Goal: Transaction & Acquisition: Purchase product/service

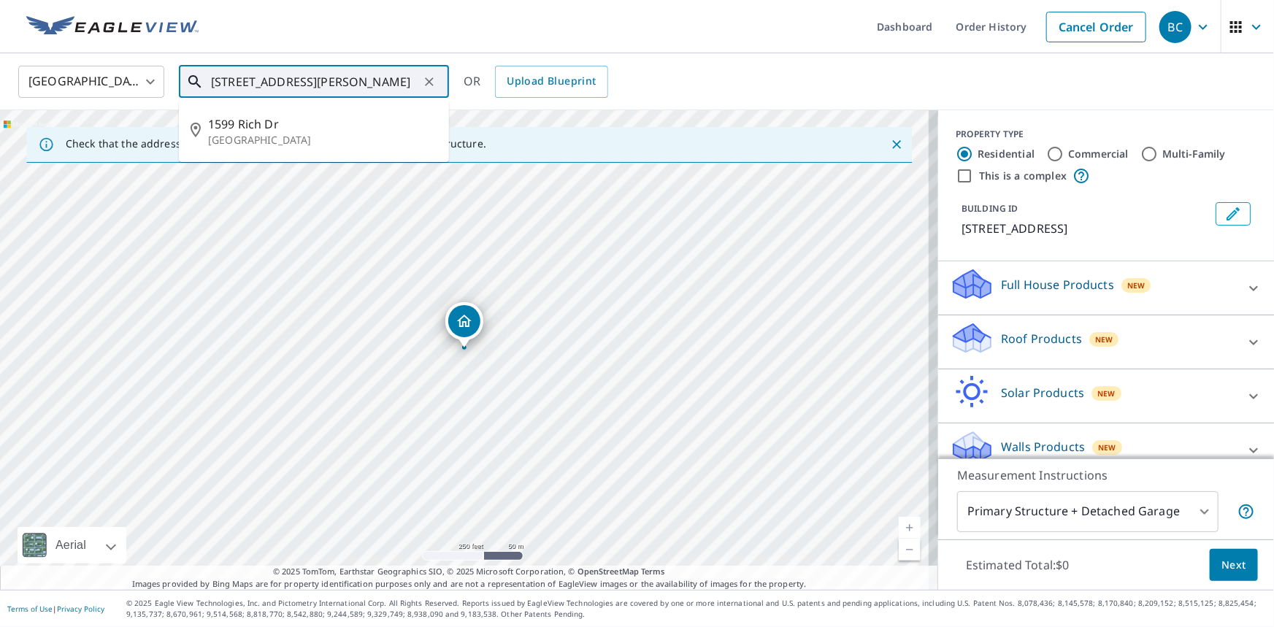
drag, startPoint x: 324, startPoint y: 85, endPoint x: 70, endPoint y: 80, distance: 254.0
click at [70, 80] on div "United States [GEOGRAPHIC_DATA] ​ [STREET_ADDRESS][PERSON_NAME] ​ [STREET_ADDRE…" at bounding box center [631, 81] width 1249 height 34
paste input "text"
click at [305, 130] on span "1599 Rich Dr" at bounding box center [322, 124] width 229 height 18
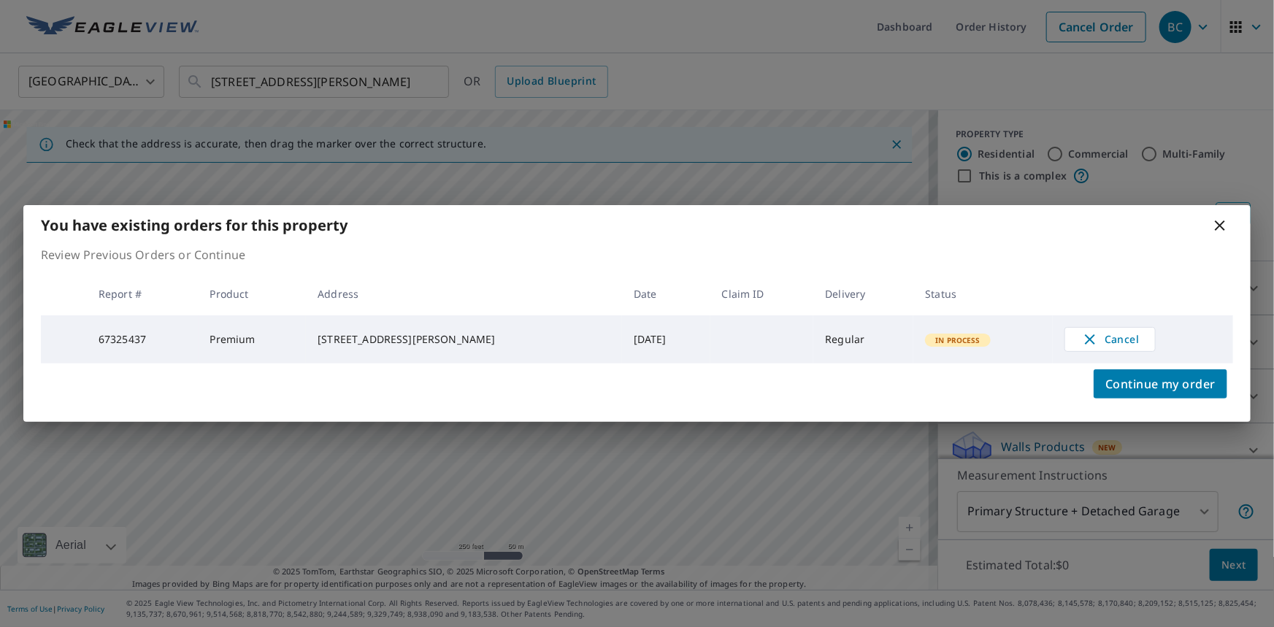
click at [985, 343] on td "In Process" at bounding box center [982, 339] width 139 height 48
click at [1218, 222] on icon at bounding box center [1219, 225] width 10 height 10
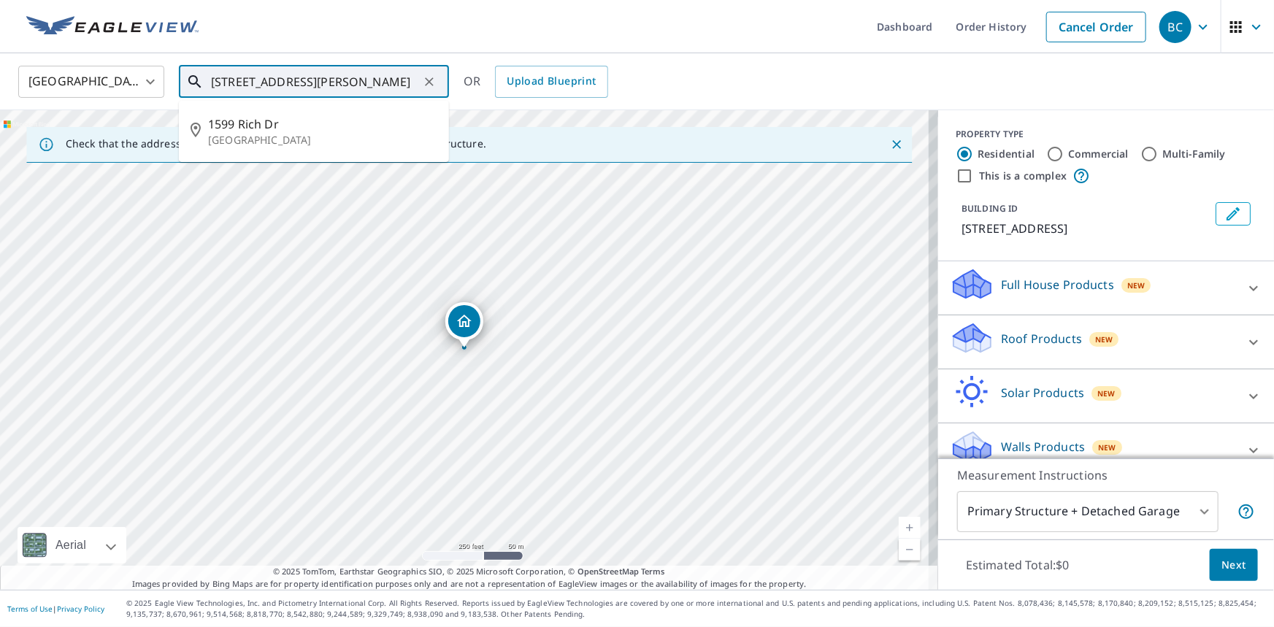
drag, startPoint x: 414, startPoint y: 77, endPoint x: -562, endPoint y: 100, distance: 976.0
click at [0, 100] on html "BC BC Dashboard Order History Cancel Order [DEMOGRAPHIC_DATA][GEOGRAPHIC_DATA] …" at bounding box center [637, 313] width 1274 height 627
paste input "[STREET_ADDRESS]"
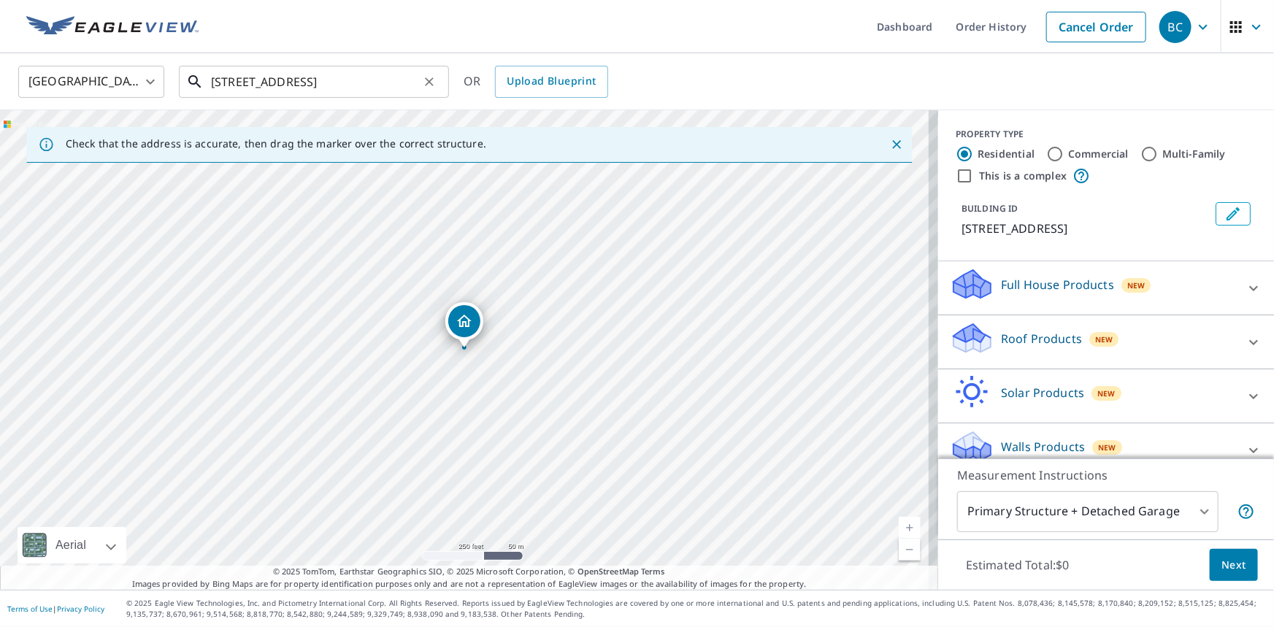
click at [366, 81] on input "[STREET_ADDRESS]" at bounding box center [315, 81] width 208 height 41
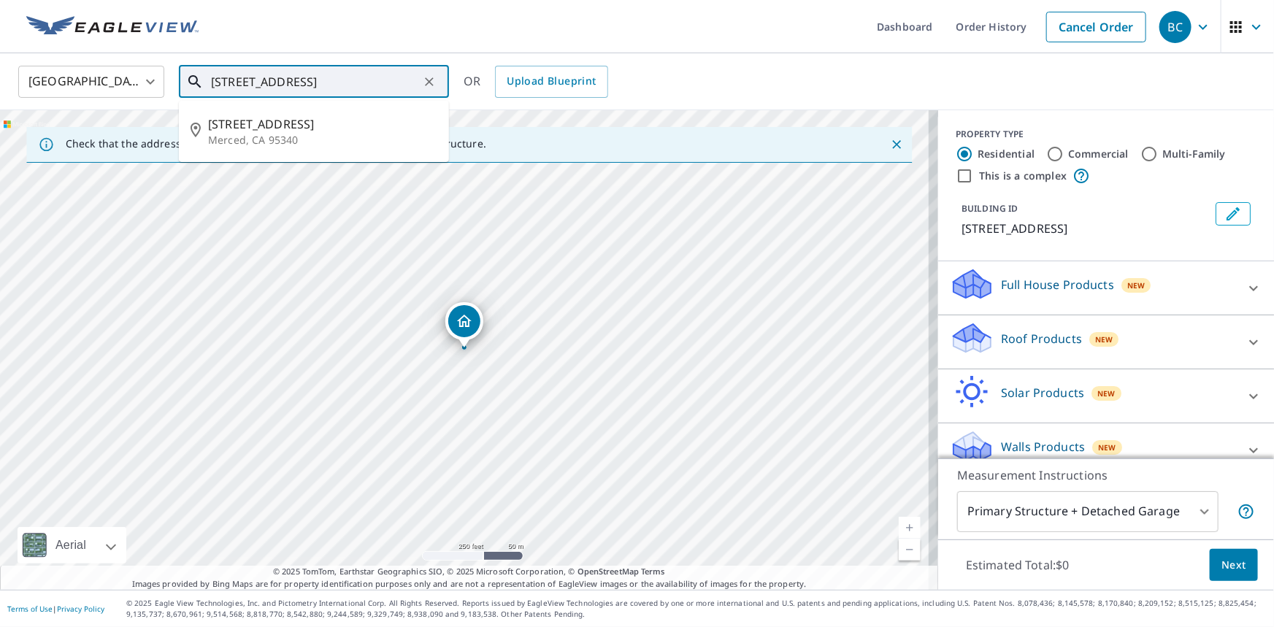
paste input "95340-2788"
click at [320, 145] on p "Merced, CA 95340" at bounding box center [322, 140] width 229 height 15
type input "[STREET_ADDRESS]"
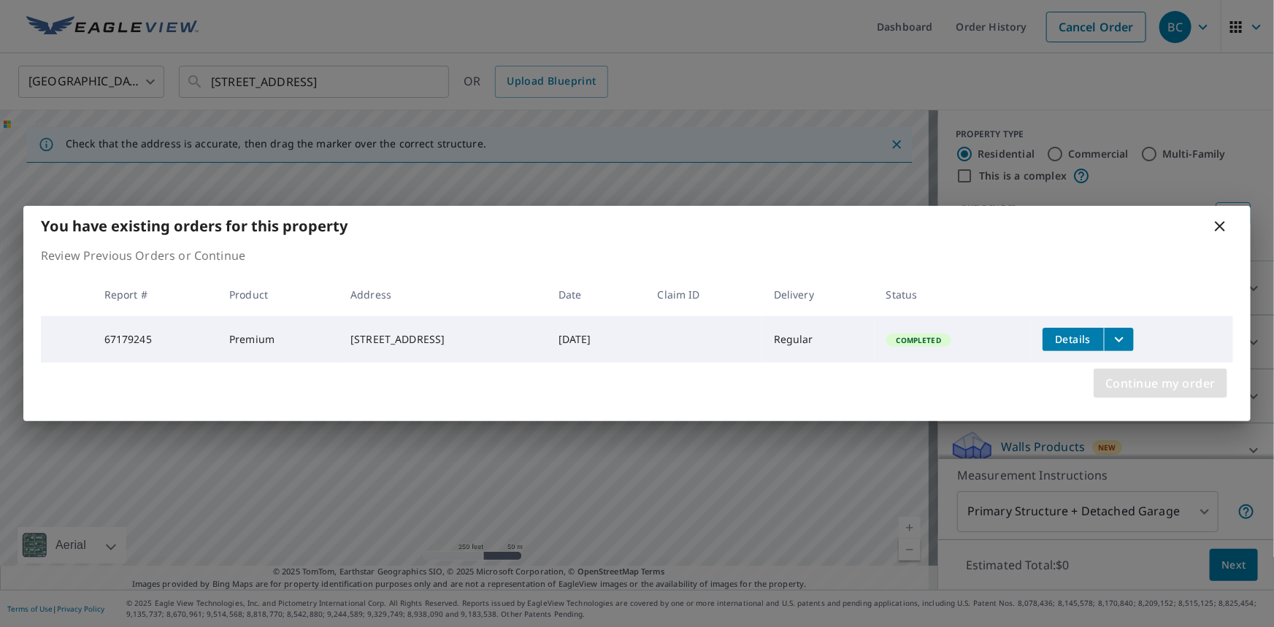
click at [1144, 385] on span "Continue my order" at bounding box center [1160, 383] width 110 height 20
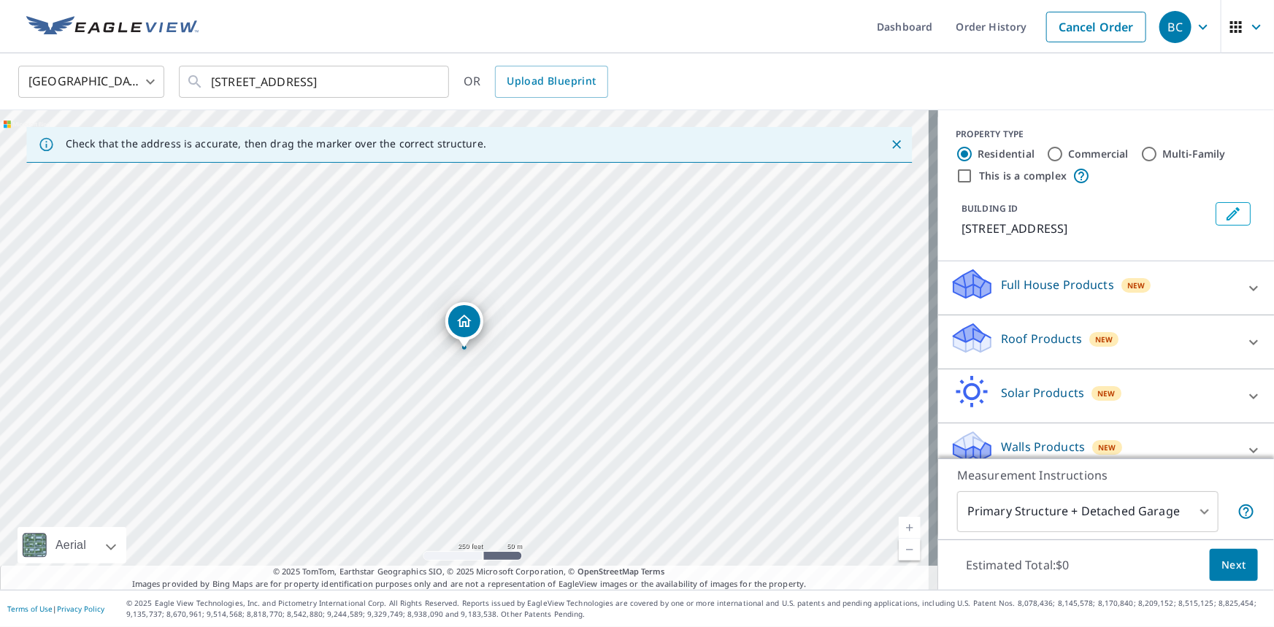
click at [1215, 288] on div "Full House Products New" at bounding box center [1106, 288] width 312 height 42
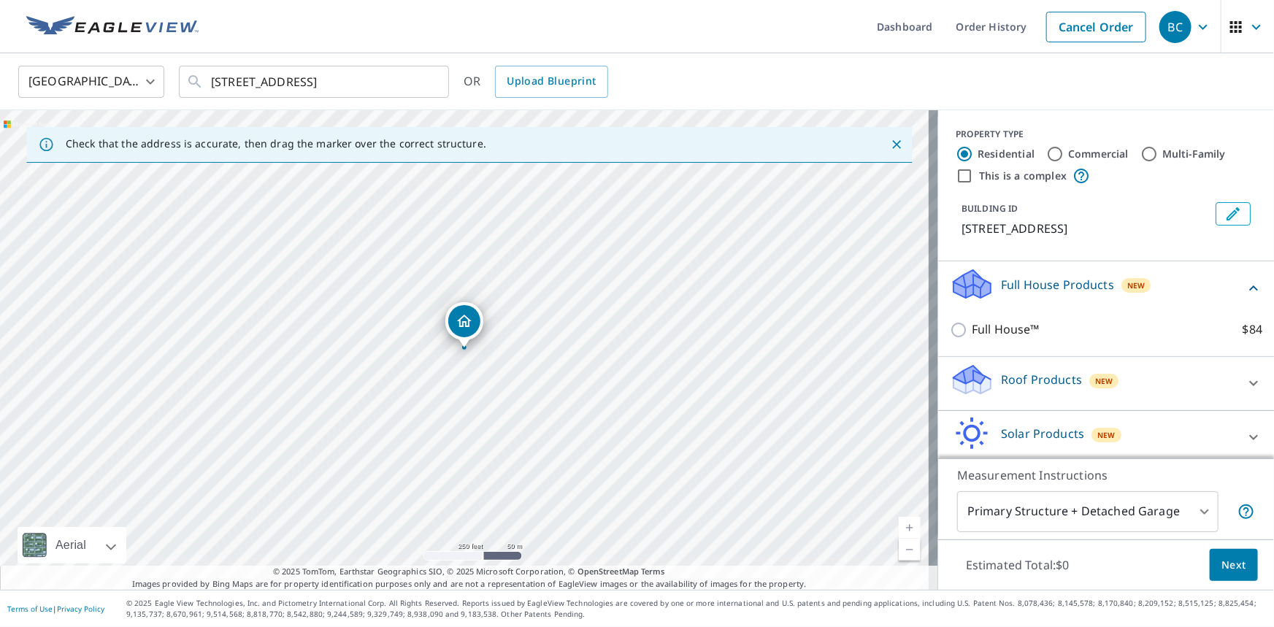
click at [1244, 389] on icon at bounding box center [1253, 383] width 18 height 18
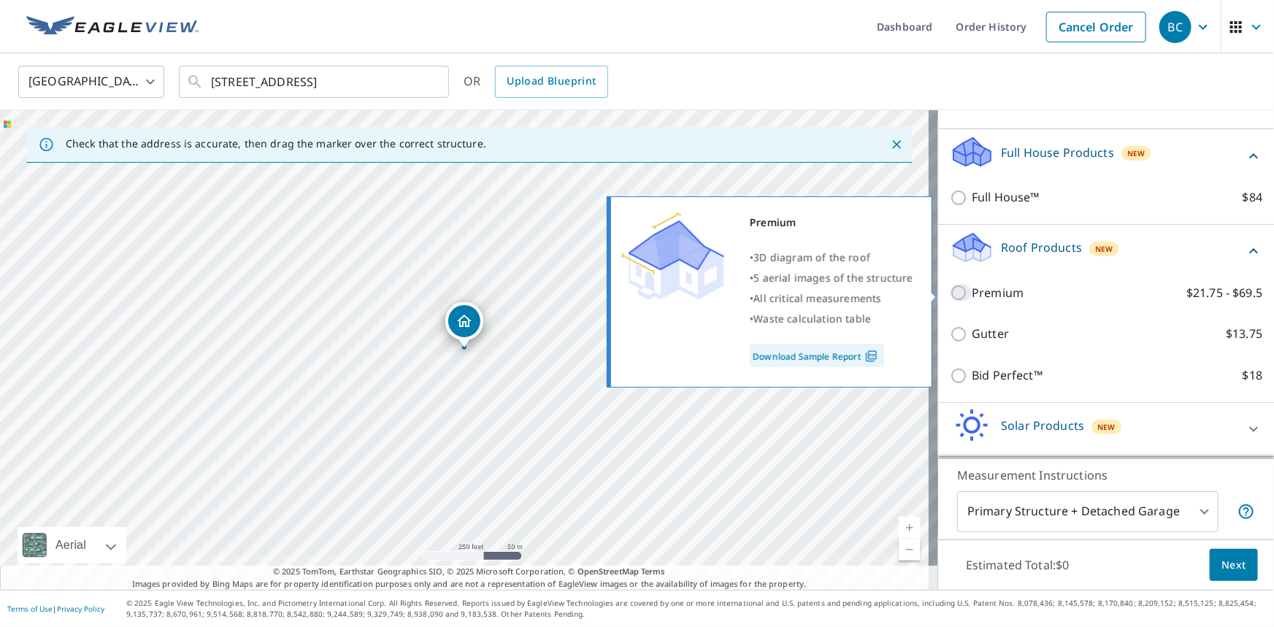
click at [953, 296] on input "Premium $21.75 - $69.5" at bounding box center [961, 293] width 22 height 18
checkbox input "true"
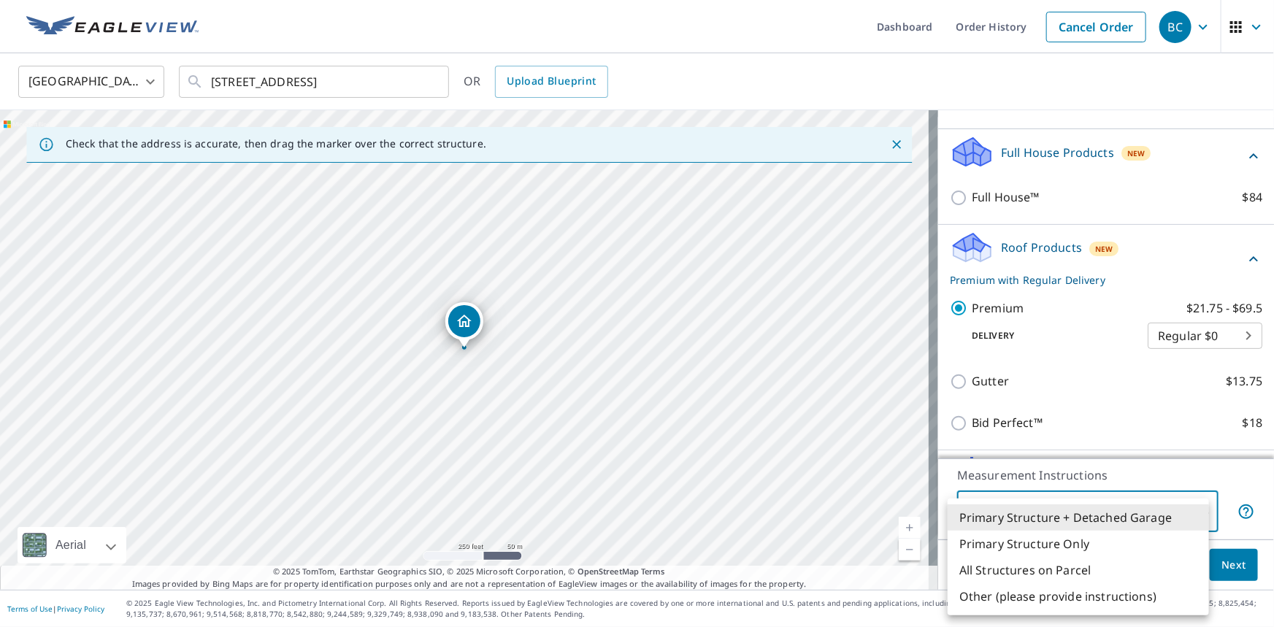
click at [1022, 514] on body "BC BC Dashboard Order History Cancel Order [DEMOGRAPHIC_DATA][GEOGRAPHIC_DATA] …" at bounding box center [637, 313] width 1274 height 627
click at [1001, 573] on li "All Structures on Parcel" at bounding box center [1077, 570] width 261 height 26
type input "3"
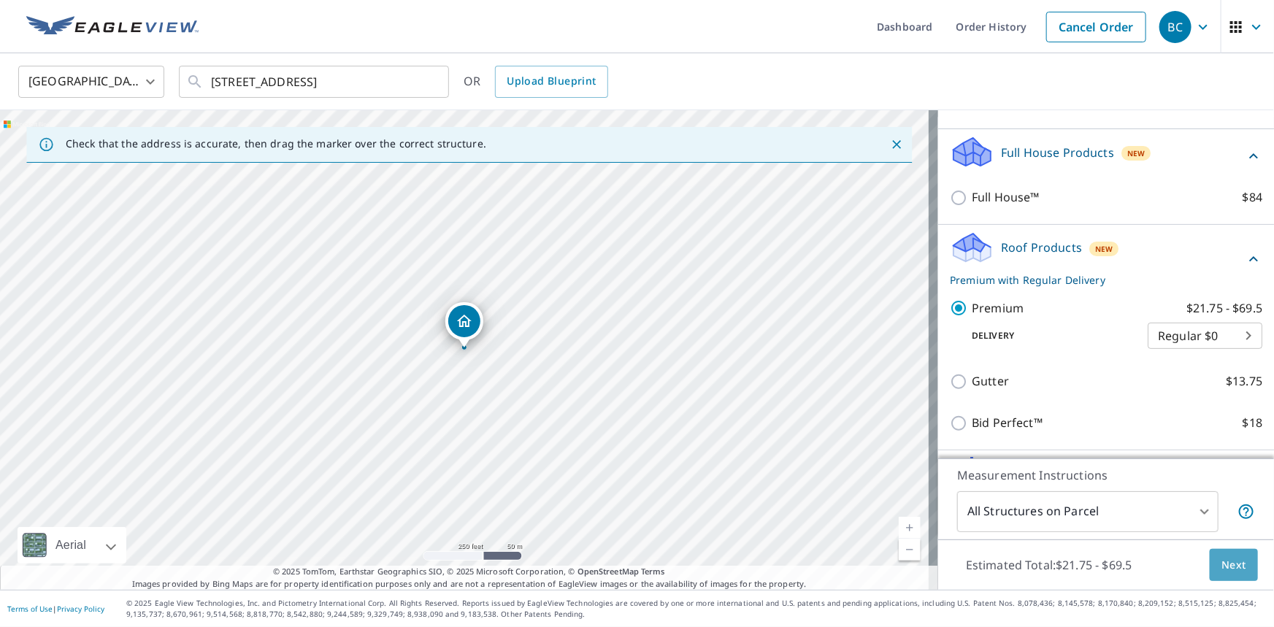
click at [1225, 567] on span "Next" at bounding box center [1233, 565] width 25 height 18
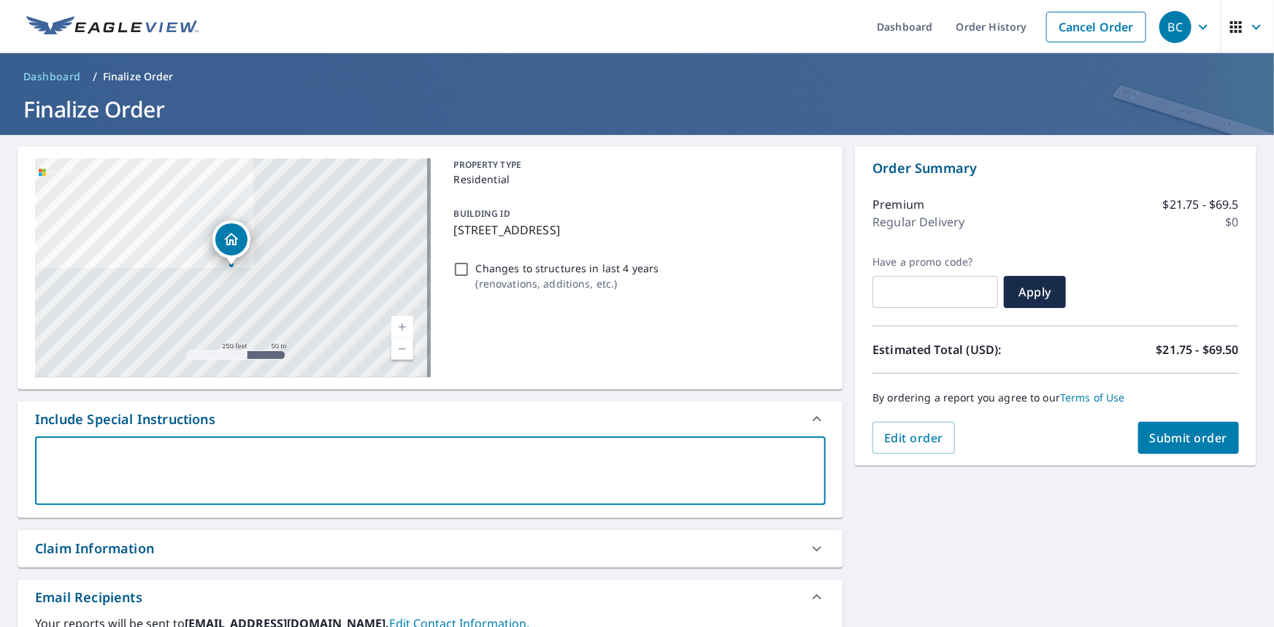
click at [117, 459] on textarea at bounding box center [430, 471] width 770 height 42
paste textarea "ordering a new EV with detached structure"
type textarea "ordering a new EV with detached structure"
type textarea "x"
click at [51, 452] on textarea "ordering a new EV with detached structure" at bounding box center [430, 471] width 770 height 42
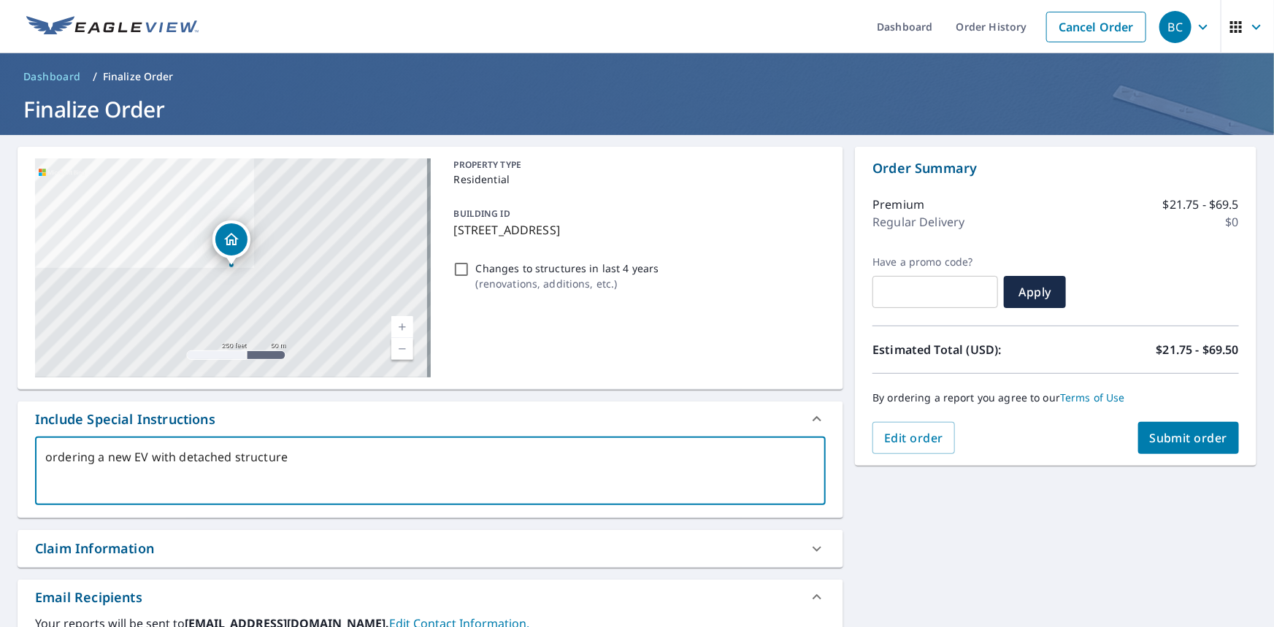
type textarea "rdering a new EV with detached structure"
type textarea "x"
type textarea "Ordering a new EV with detached structure"
type textarea "x"
type textarea "Ordering a new EV with detached structure"
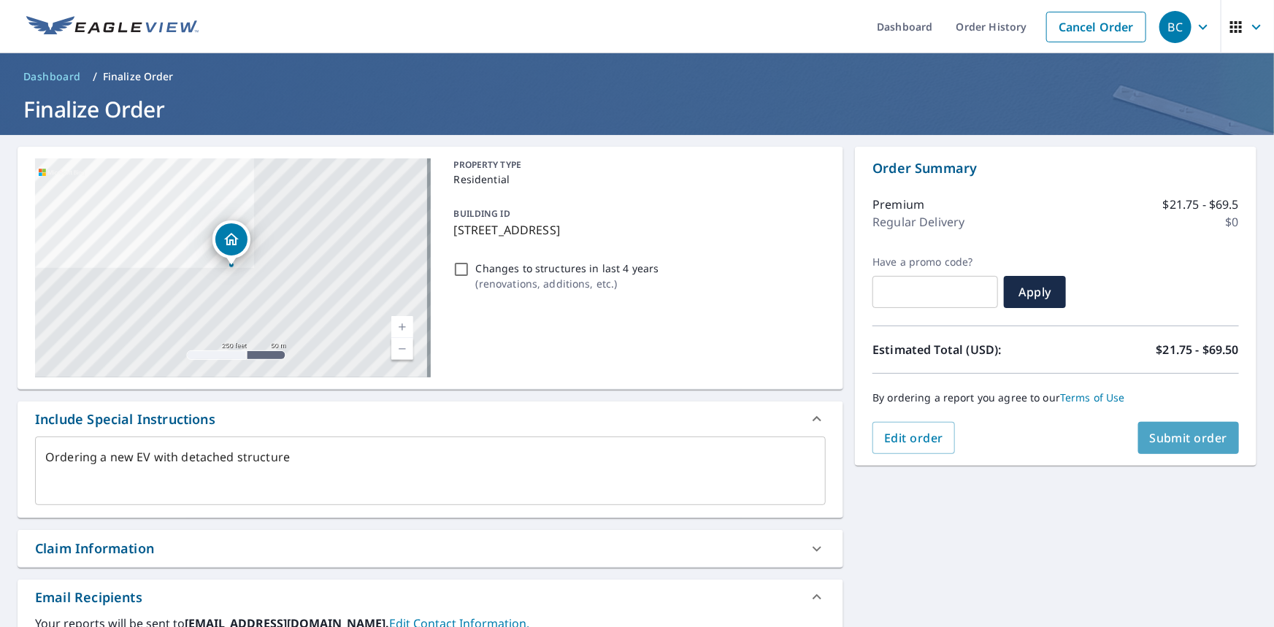
click at [1201, 435] on span "Submit order" at bounding box center [1188, 438] width 78 height 16
type textarea "x"
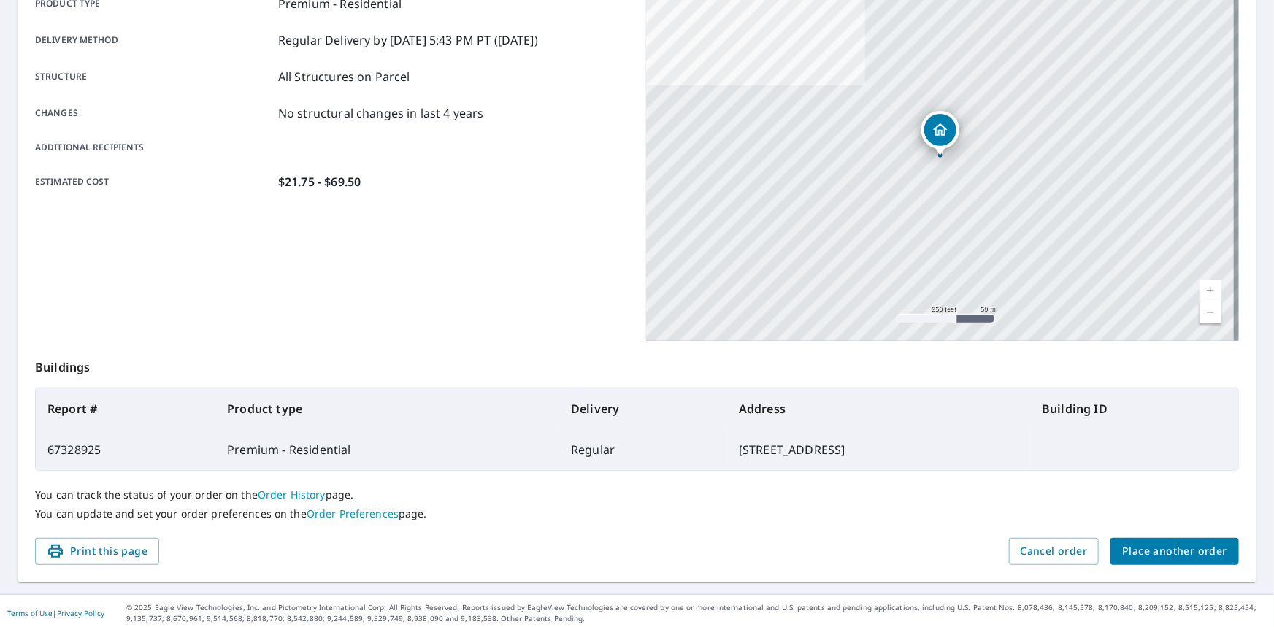
scroll to position [231, 0]
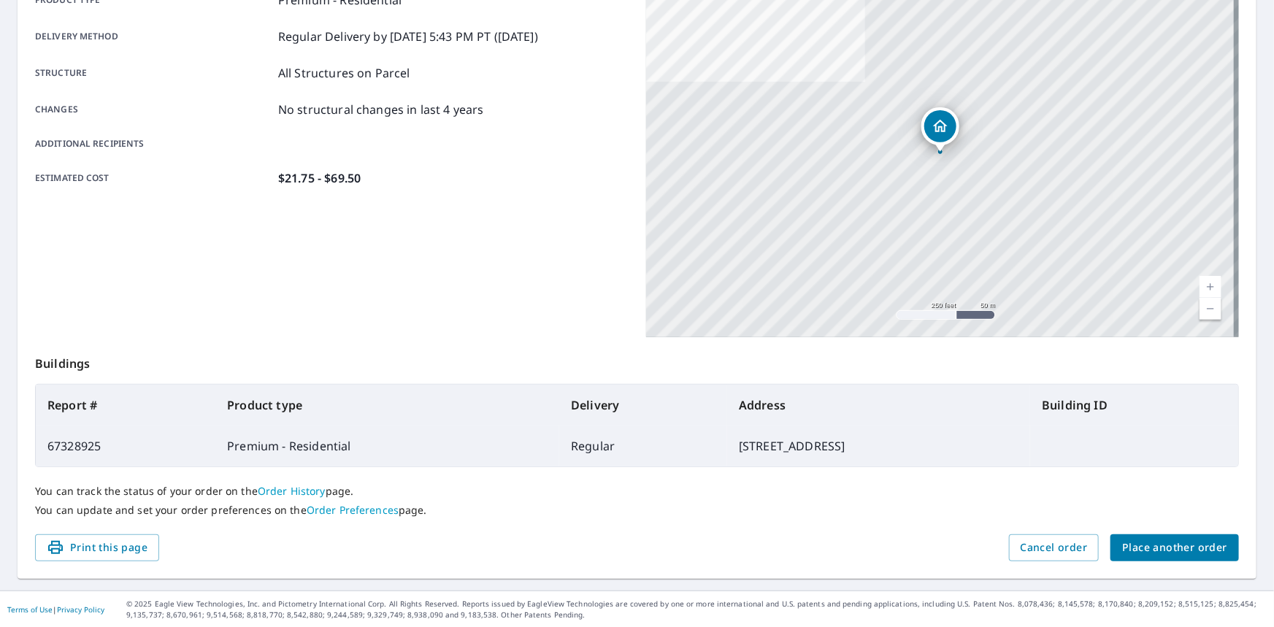
click at [1138, 547] on span "Place another order" at bounding box center [1174, 548] width 105 height 18
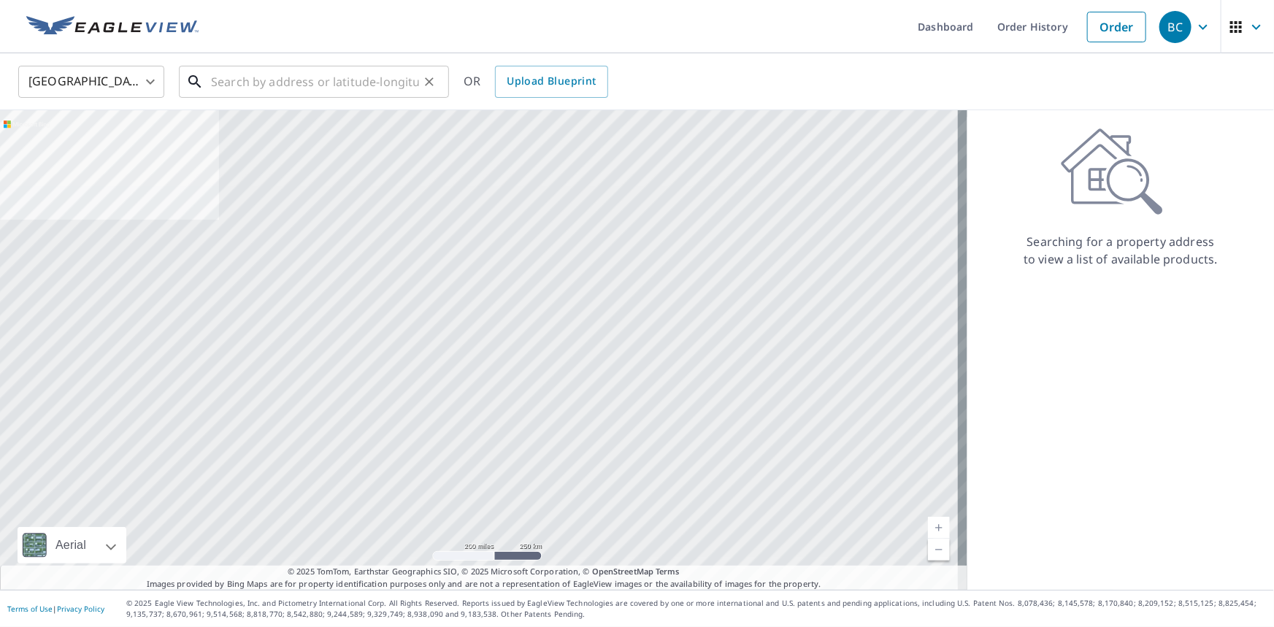
click at [307, 81] on input "text" at bounding box center [315, 81] width 208 height 41
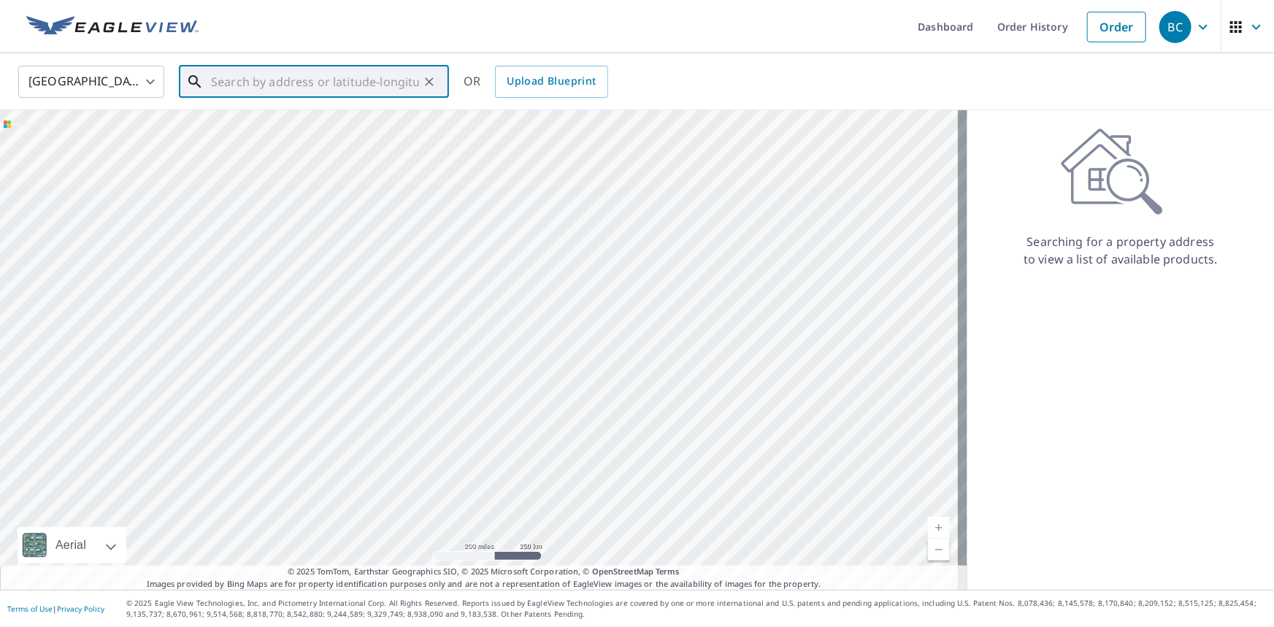
click at [361, 76] on input "text" at bounding box center [315, 81] width 208 height 41
paste input "[STREET_ADDRESS]"
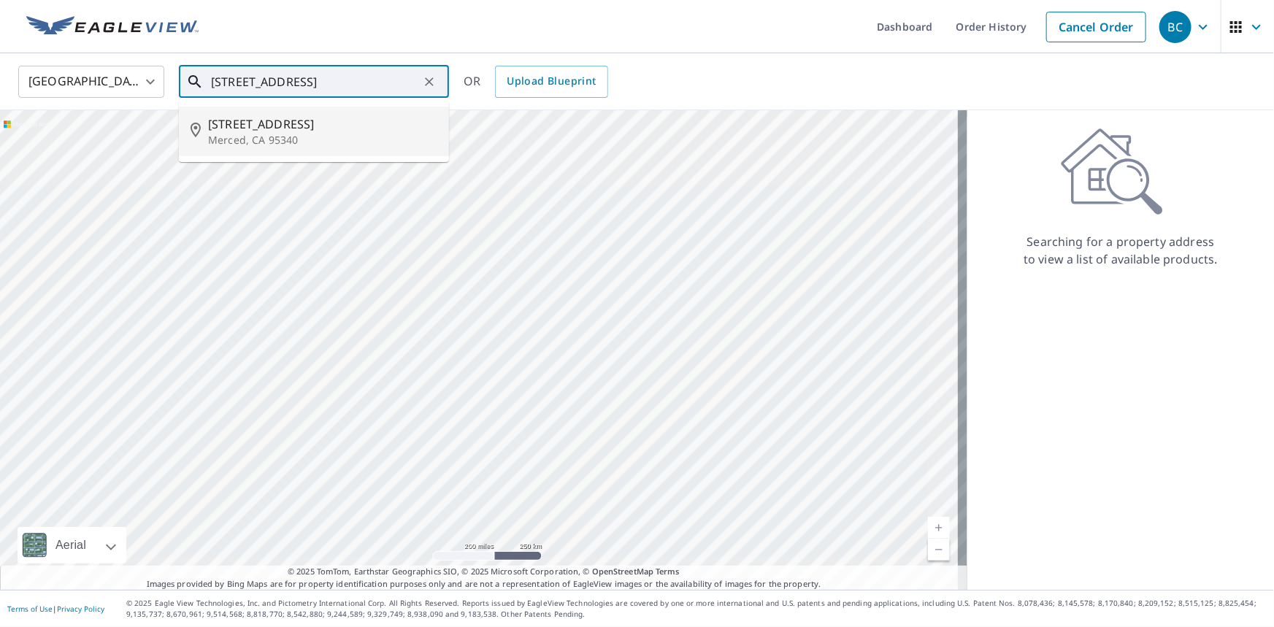
click at [271, 141] on p "Merced, CA 95340" at bounding box center [322, 140] width 229 height 15
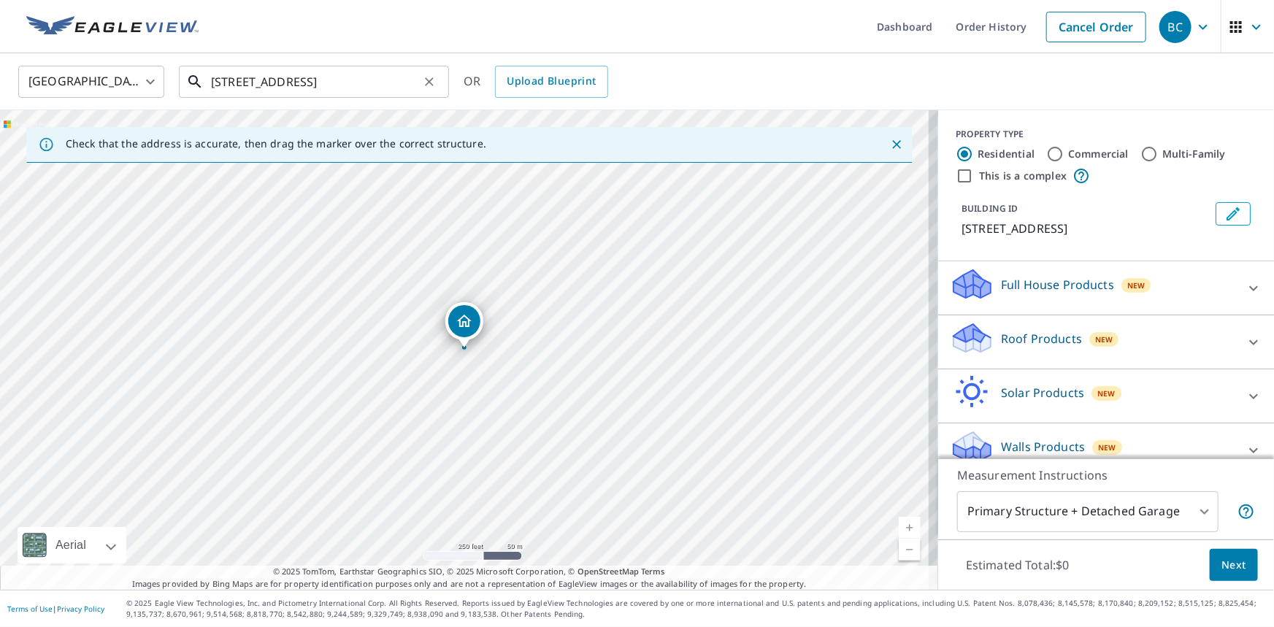
click at [395, 74] on input "[STREET_ADDRESS]" at bounding box center [315, 81] width 208 height 41
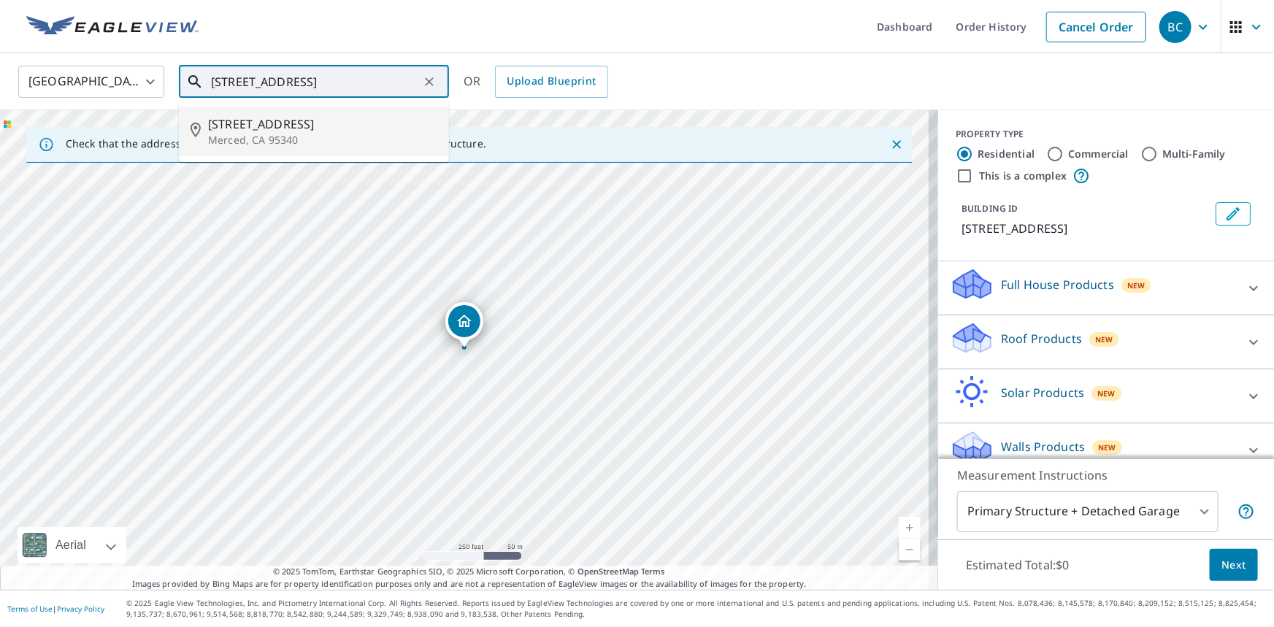
drag, startPoint x: 348, startPoint y: 136, endPoint x: 352, endPoint y: 145, distance: 8.8
click at [349, 136] on p "Merced, CA 95340" at bounding box center [322, 140] width 229 height 15
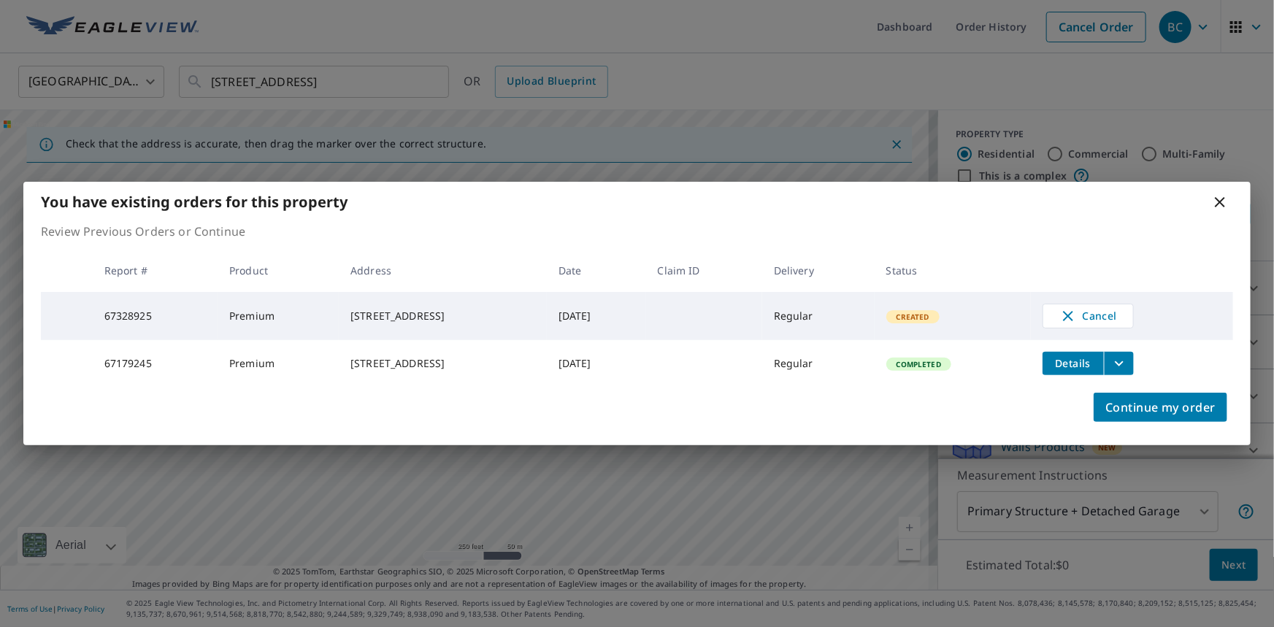
click at [426, 72] on div "You have existing orders for this property Review Previous Orders or Continue R…" at bounding box center [637, 313] width 1274 height 627
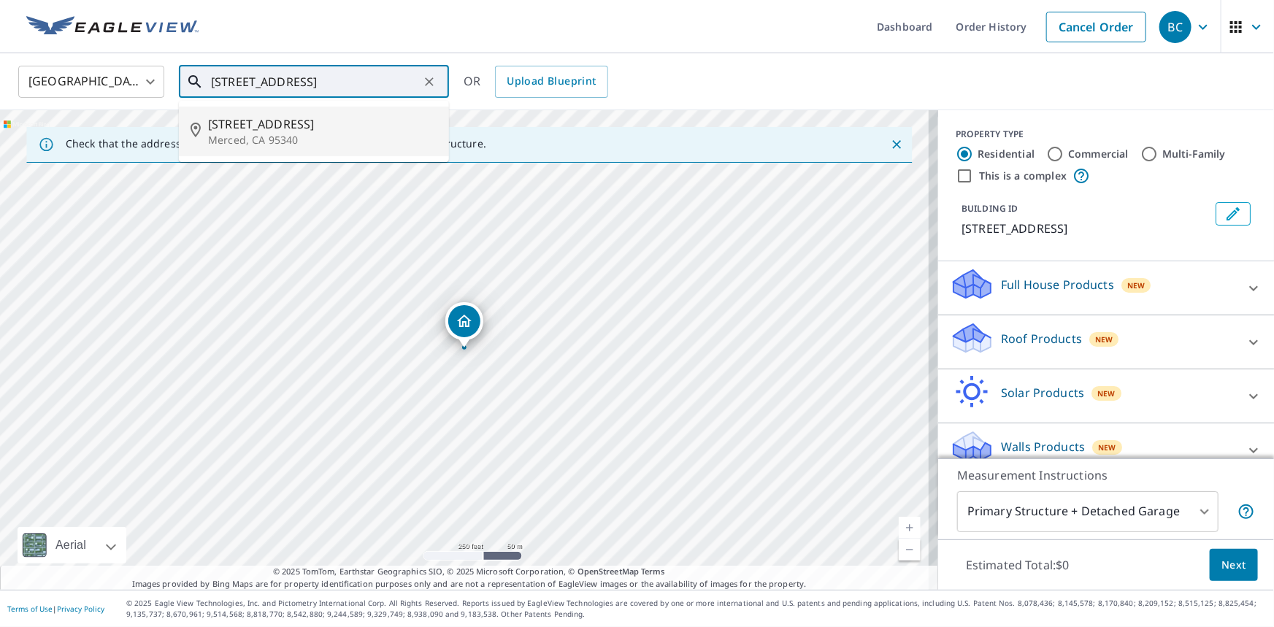
drag, startPoint x: 350, startPoint y: 80, endPoint x: 439, endPoint y: 90, distance: 89.7
click at [439, 90] on div "[STREET_ADDRESS] ​" at bounding box center [314, 82] width 270 height 32
paste input "95340-2788"
click at [352, 77] on input "[STREET_ADDRESS]" at bounding box center [315, 81] width 208 height 41
type input "[STREET_ADDRESS]"
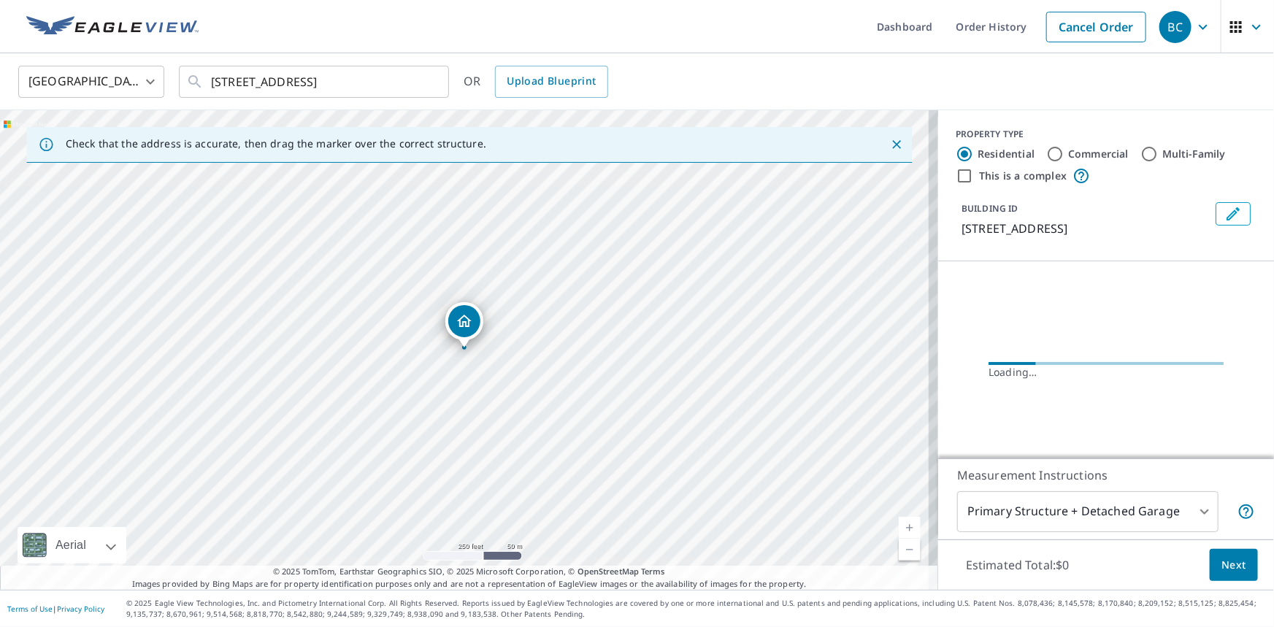
click at [465, 320] on icon "Dropped pin, building 1, Residential property, 2680 Wisteria Ct Merced, CA 95340" at bounding box center [464, 321] width 18 height 18
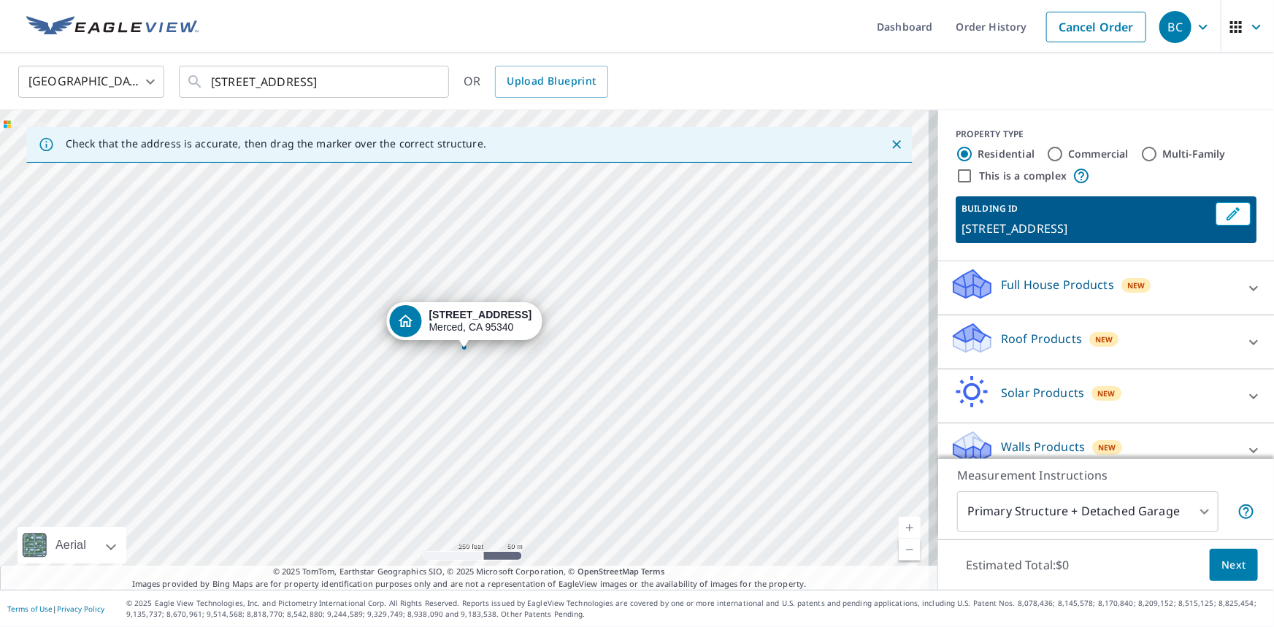
click at [460, 325] on div "[STREET_ADDRESS]" at bounding box center [480, 321] width 103 height 25
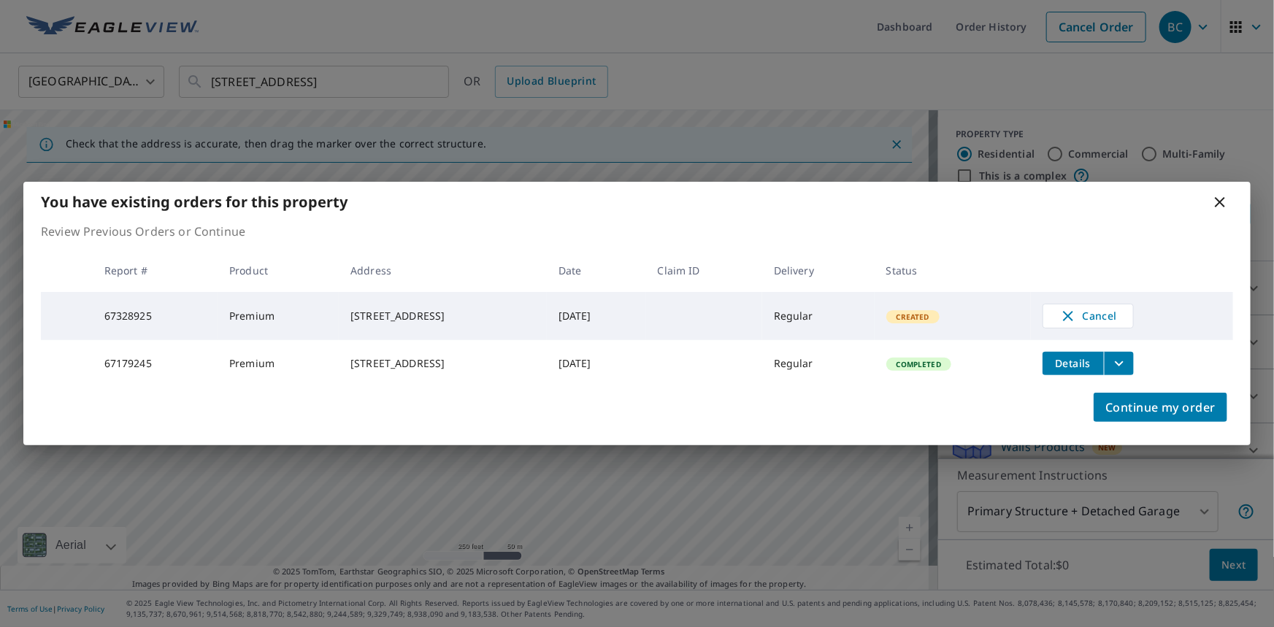
click at [1228, 198] on icon at bounding box center [1220, 202] width 18 height 18
